Goal: Task Accomplishment & Management: Complete application form

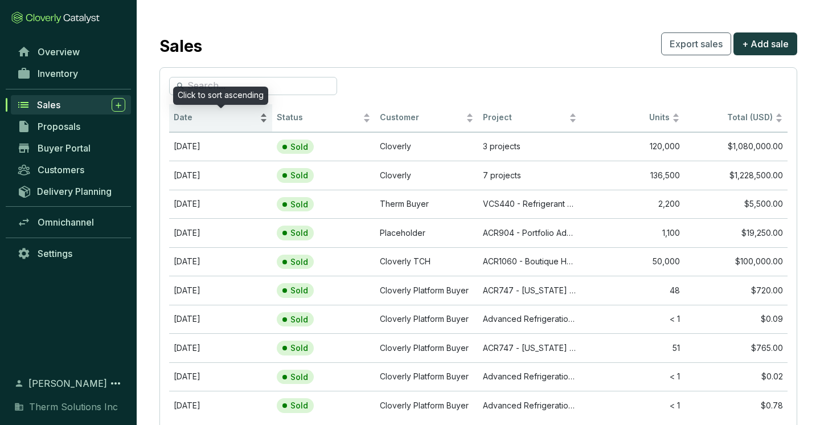
click at [187, 120] on span "Date" at bounding box center [216, 117] width 84 height 11
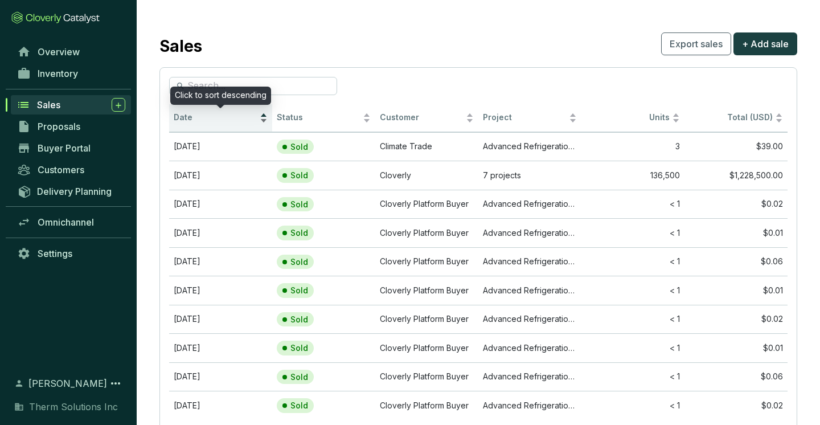
click at [187, 120] on span "Date" at bounding box center [216, 117] width 84 height 11
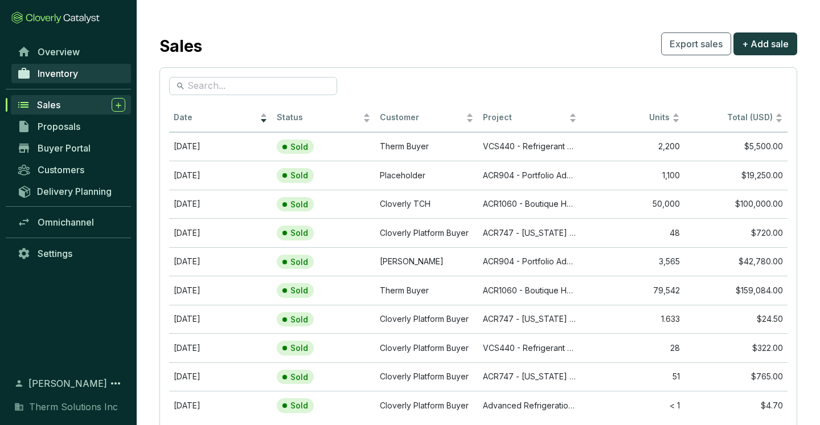
click at [79, 74] on link "Inventory" at bounding box center [71, 73] width 120 height 19
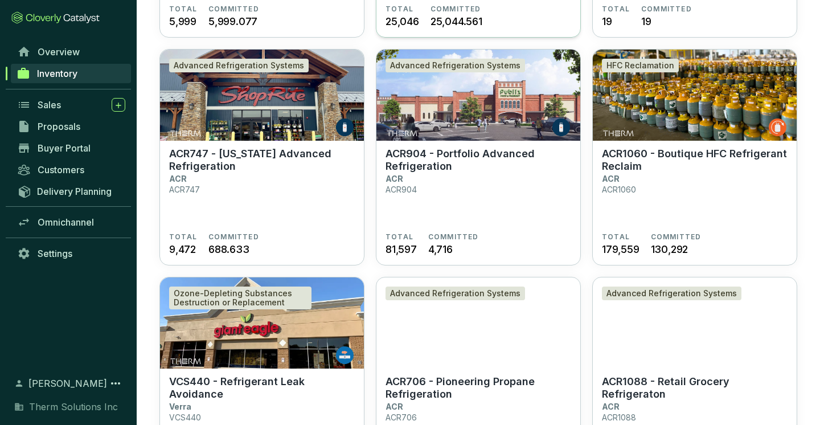
scroll to position [288, 0]
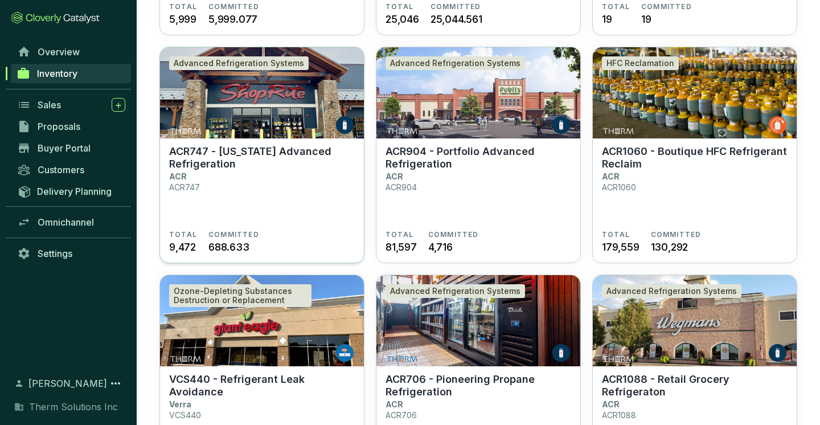
click at [280, 180] on section "ACR747 - [US_STATE] Advanced Refrigeration ACR ACR747" at bounding box center [262, 187] width 186 height 85
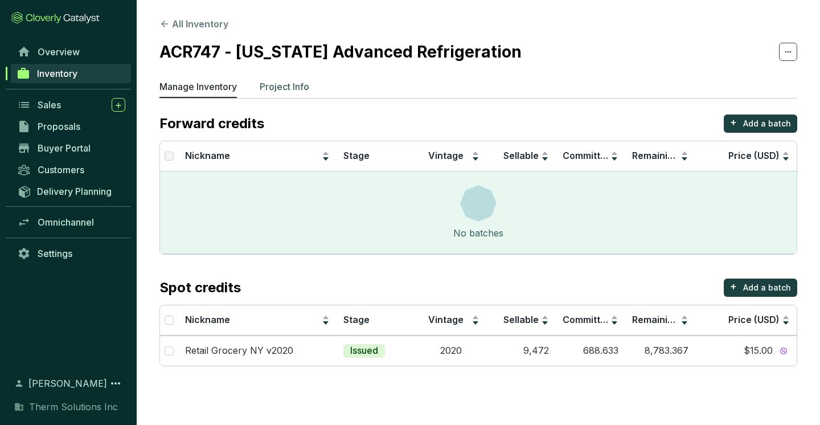
click at [283, 82] on p "Project Info" at bounding box center [285, 87] width 50 height 14
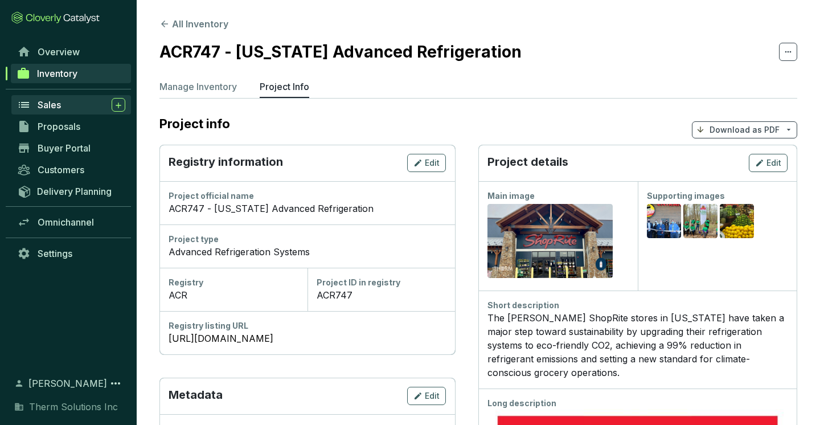
click at [61, 104] on div "Sales" at bounding box center [82, 105] width 88 height 14
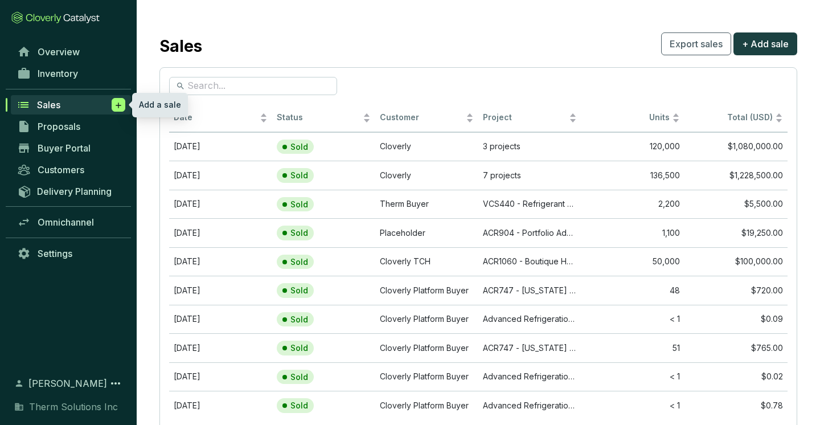
click at [120, 107] on icon at bounding box center [118, 105] width 9 height 11
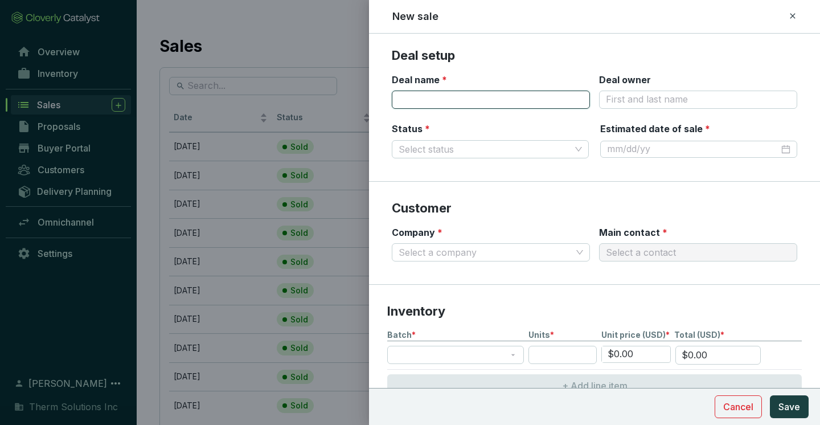
click at [490, 103] on input "Deal name *" at bounding box center [491, 100] width 198 height 18
type input "Mannix"
click at [480, 146] on input "Status *" at bounding box center [485, 149] width 172 height 17
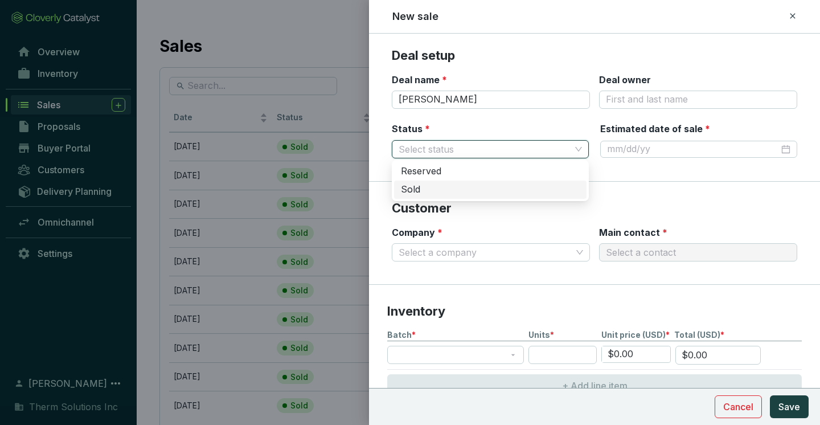
click at [449, 190] on div "Sold" at bounding box center [490, 189] width 179 height 13
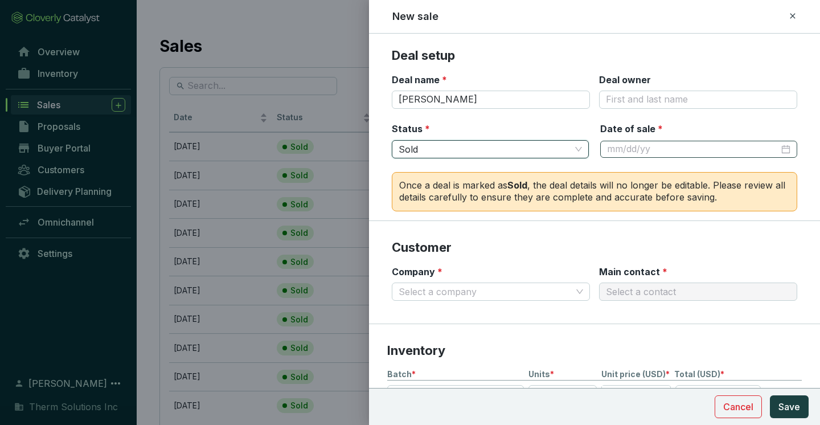
click at [643, 141] on div at bounding box center [699, 149] width 197 height 17
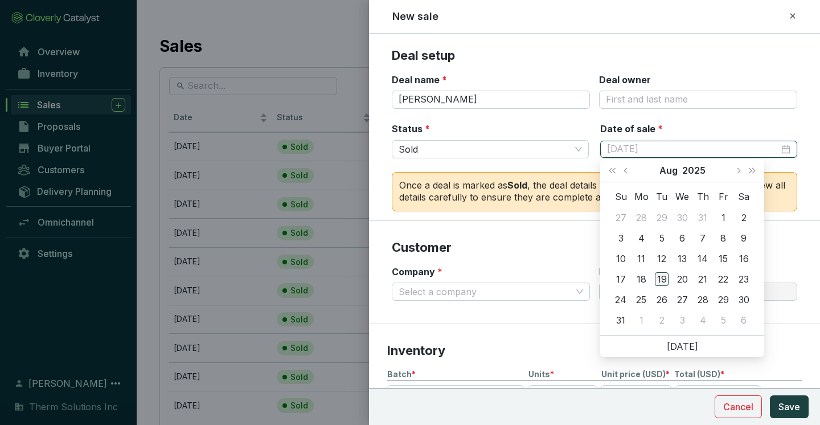
type input "8/19/2025"
click at [667, 279] on div "19" at bounding box center [662, 279] width 14 height 14
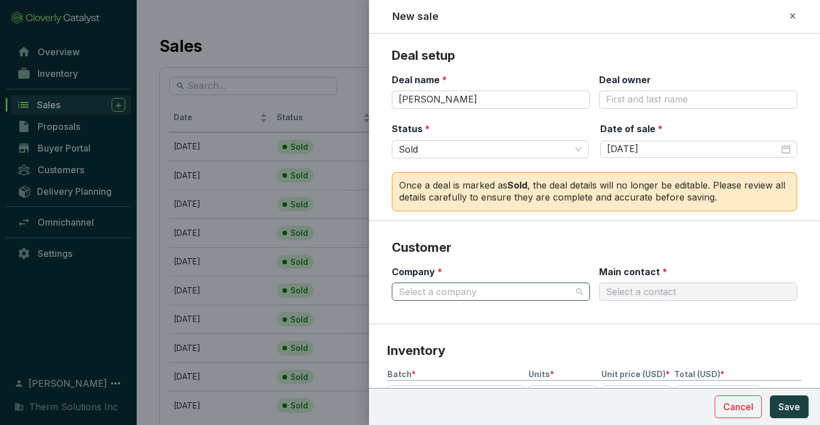
click at [532, 292] on input "Company *" at bounding box center [485, 291] width 173 height 17
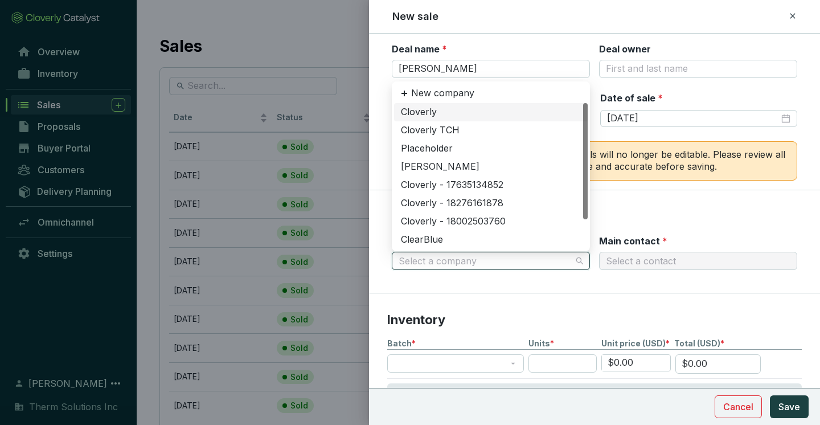
scroll to position [39, 0]
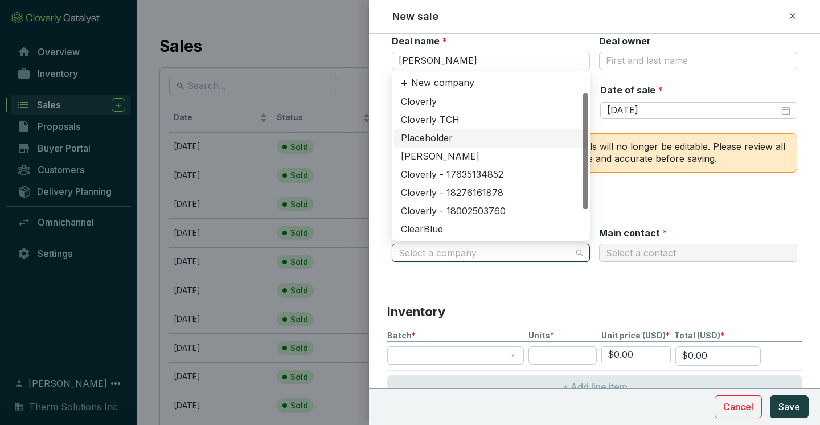
click at [457, 133] on div "Placeholder" at bounding box center [491, 138] width 180 height 13
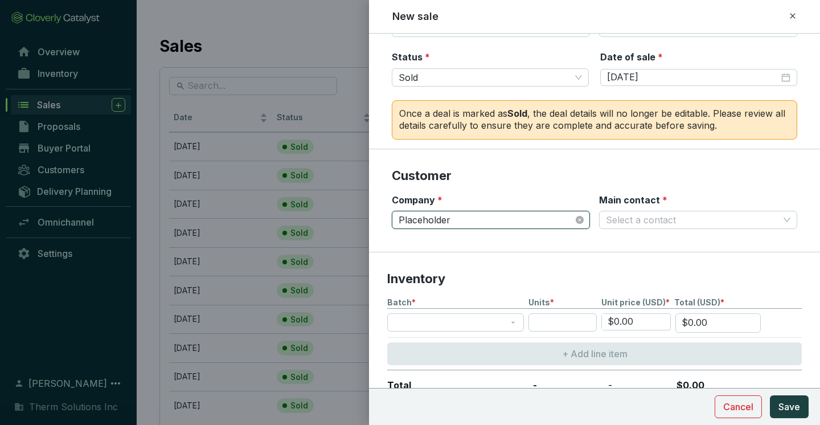
scroll to position [119, 0]
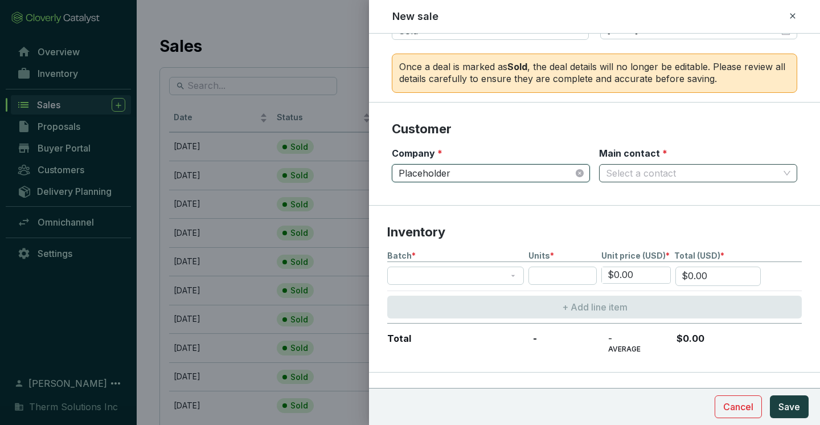
click at [682, 174] on input "Main contact *" at bounding box center [692, 173] width 173 height 17
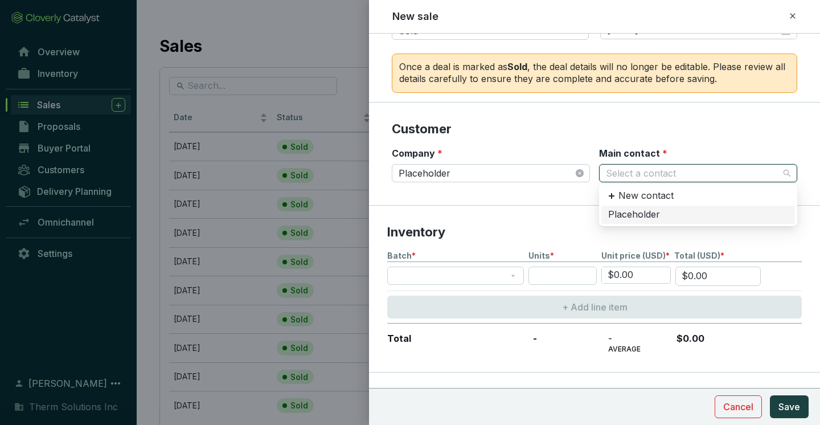
click at [661, 210] on div "Placeholder" at bounding box center [699, 215] width 180 height 13
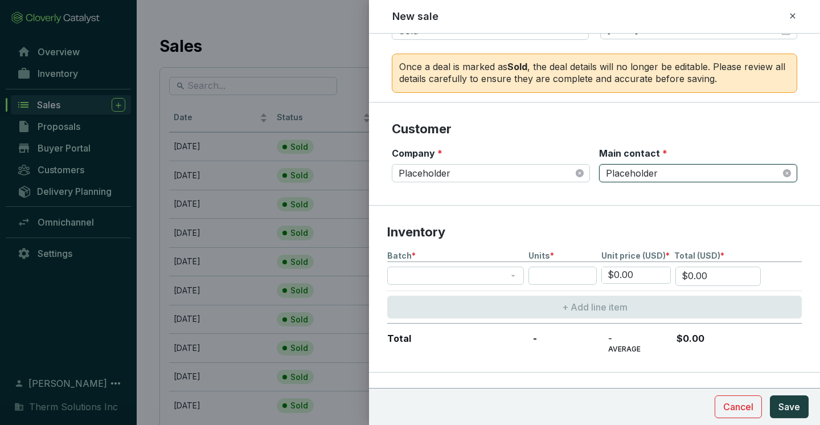
click at [540, 228] on p "Inventory" at bounding box center [594, 232] width 415 height 17
click at [475, 279] on span at bounding box center [455, 275] width 123 height 17
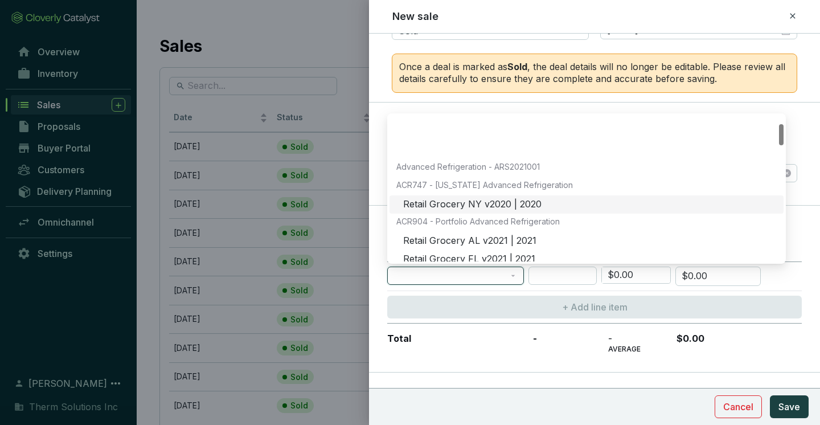
scroll to position [5, 0]
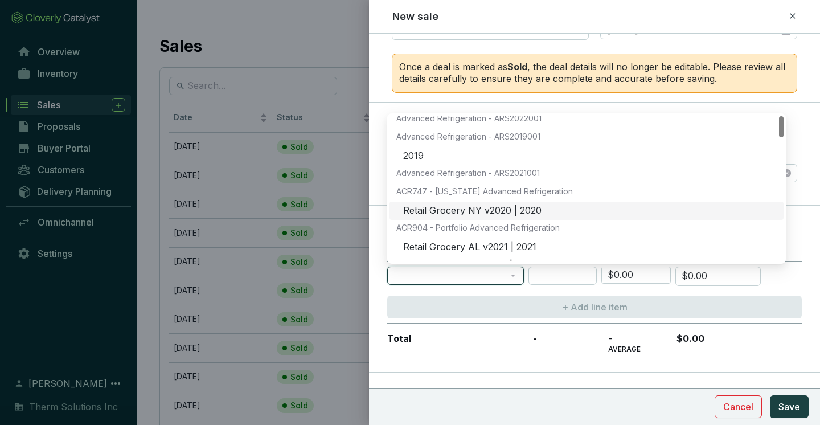
click at [495, 210] on div "Retail Grocery NY v2020 | 2020" at bounding box center [590, 211] width 374 height 13
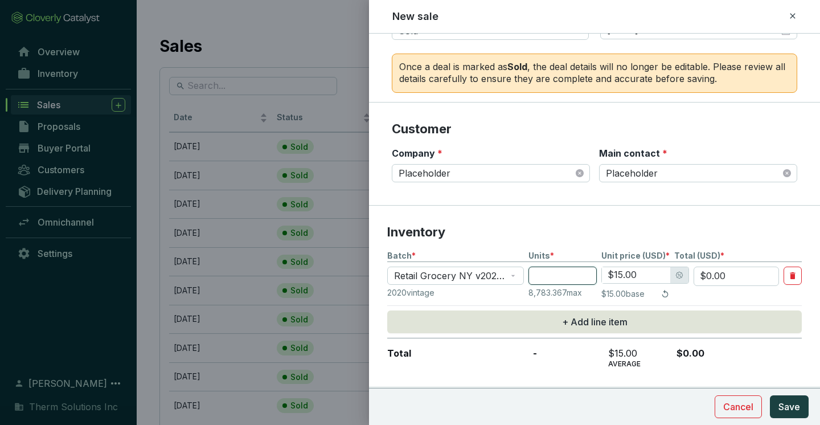
click at [561, 271] on input "number" at bounding box center [563, 276] width 68 height 18
type input "8"
type input "$120.00"
type input "87"
type input "$1,305.00"
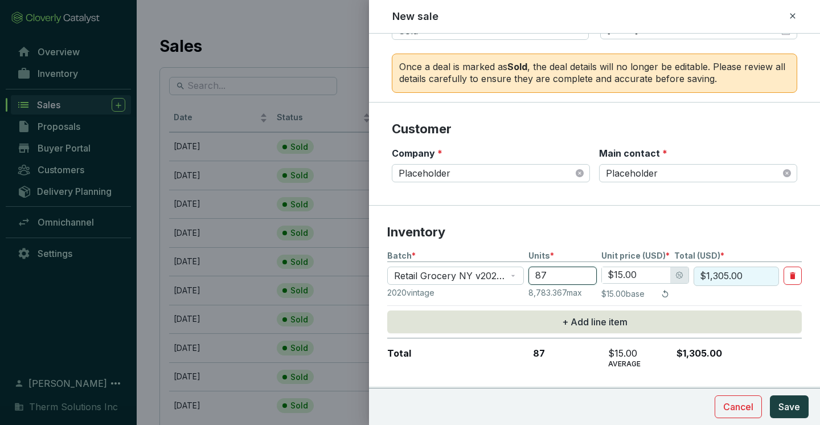
type input "878"
type input "$13,170.00"
type input "8783"
type input "$9.00"
type input "$79,047.00"
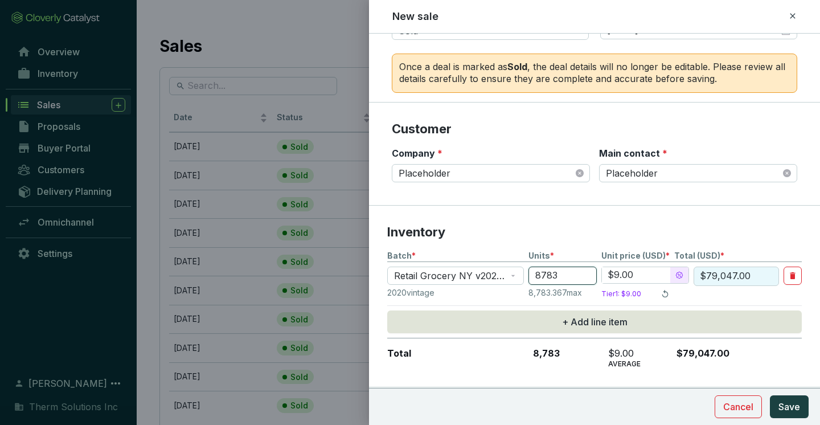
type input "87833"
type input "$790,497.00"
type input "8783"
type input "$79,047.00"
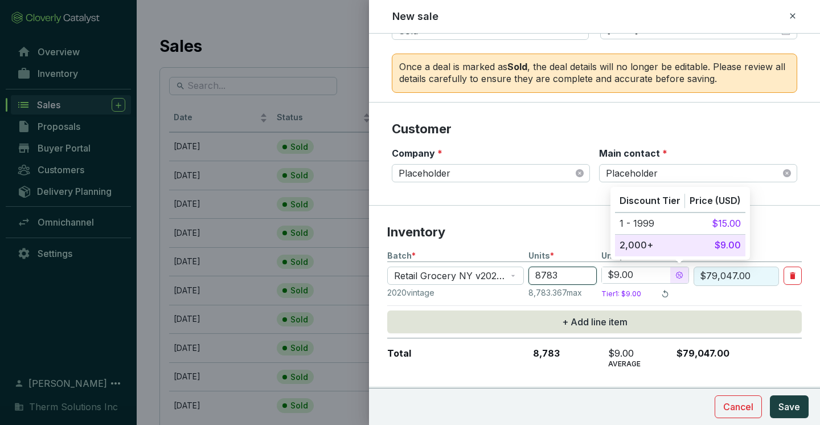
type input "8783"
click at [677, 274] on icon at bounding box center [680, 275] width 8 height 8
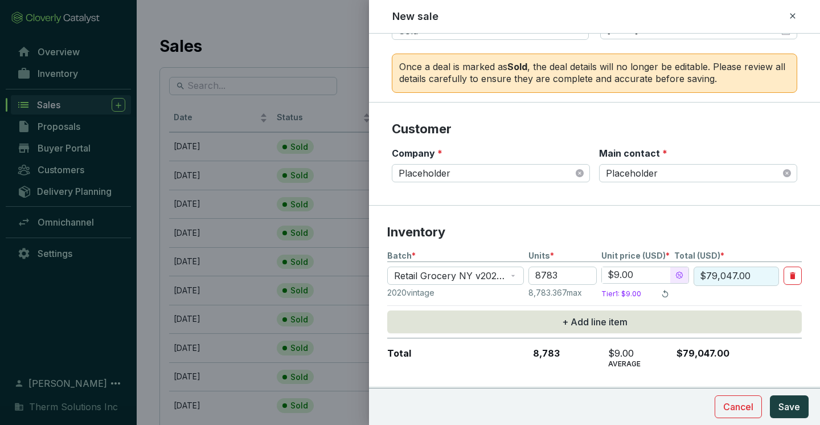
click at [648, 275] on input "$9.00" at bounding box center [636, 275] width 68 height 16
drag, startPoint x: 648, startPoint y: 275, endPoint x: 596, endPoint y: 266, distance: 52.7
click at [596, 267] on section "Retail Grocery NY v2020 | 2020 8783 $9.00 $79,047.00" at bounding box center [594, 276] width 415 height 19
click at [581, 236] on p "Inventory" at bounding box center [594, 232] width 415 height 17
click at [784, 405] on span "Save" at bounding box center [790, 407] width 22 height 14
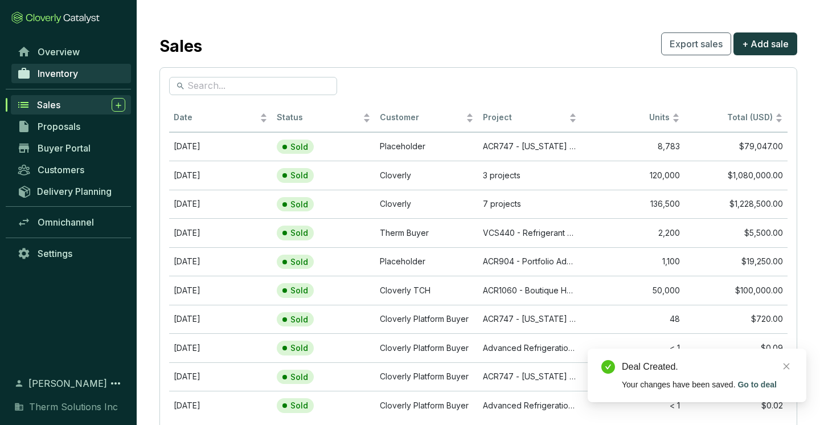
click at [59, 77] on span "Inventory" at bounding box center [58, 73] width 40 height 11
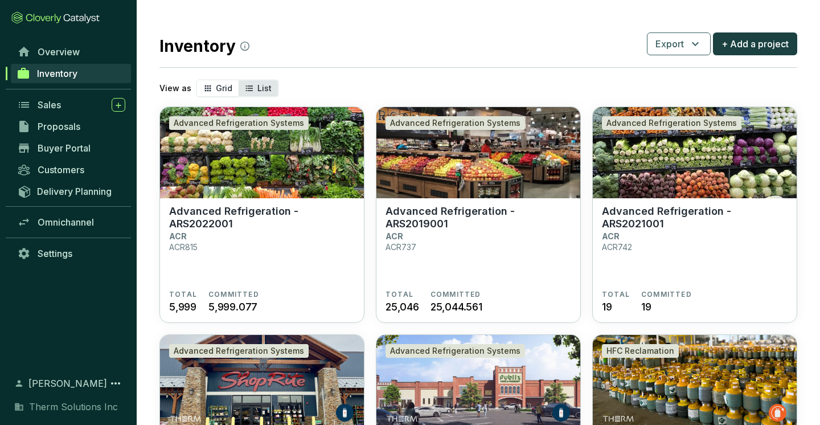
click at [262, 88] on span "List" at bounding box center [265, 88] width 14 height 10
click at [239, 80] on input "List" at bounding box center [239, 80] width 0 height 0
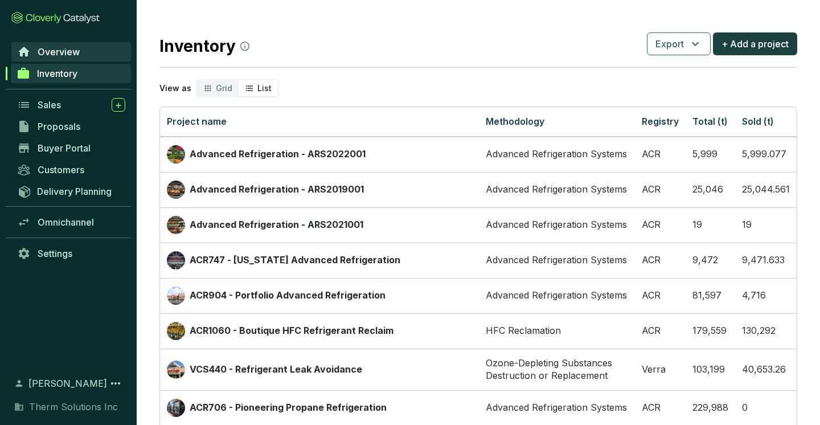
click at [55, 54] on span "Overview" at bounding box center [59, 51] width 42 height 11
